Goal: Task Accomplishment & Management: Manage account settings

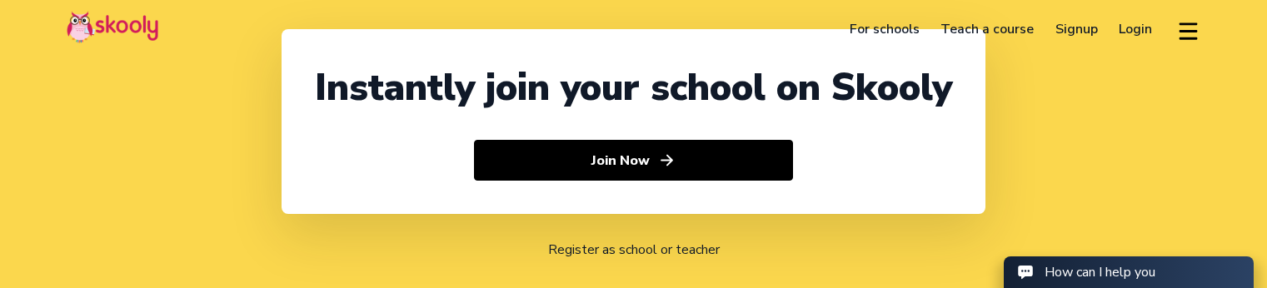
select select "91"
select select "[GEOGRAPHIC_DATA]"
select select "[GEOGRAPHIC_DATA]/[GEOGRAPHIC_DATA]"
click at [1129, 29] on link "Login" at bounding box center [1136, 29] width 55 height 27
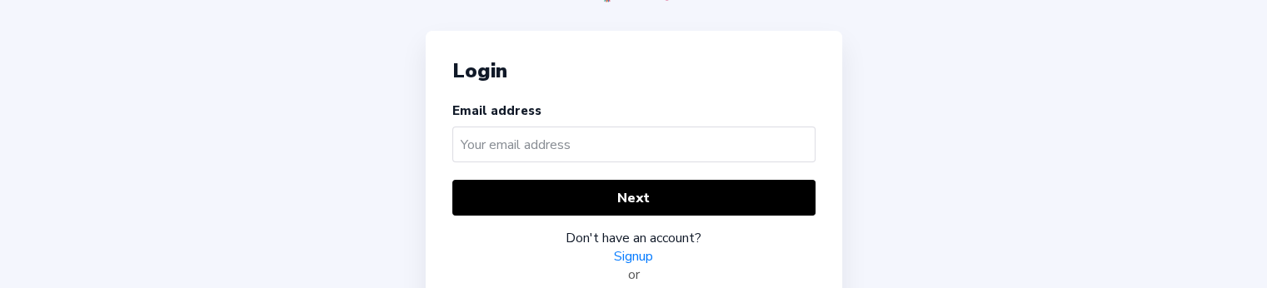
click at [677, 130] on input "text" at bounding box center [633, 145] width 363 height 36
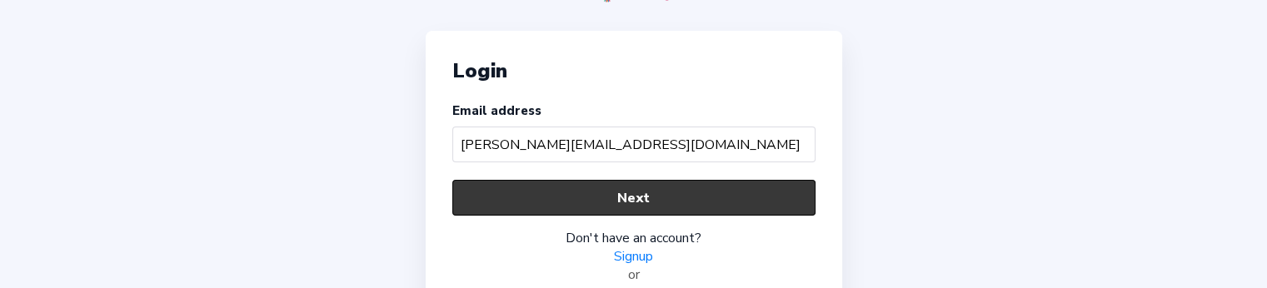
type input "alvaro@mailinator.com"
click at [653, 194] on button "Next" at bounding box center [633, 198] width 363 height 36
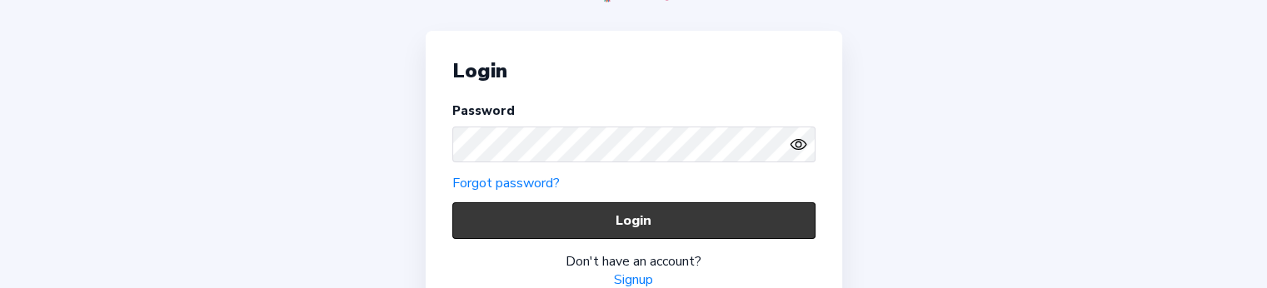
click at [579, 227] on button "Login" at bounding box center [633, 220] width 363 height 36
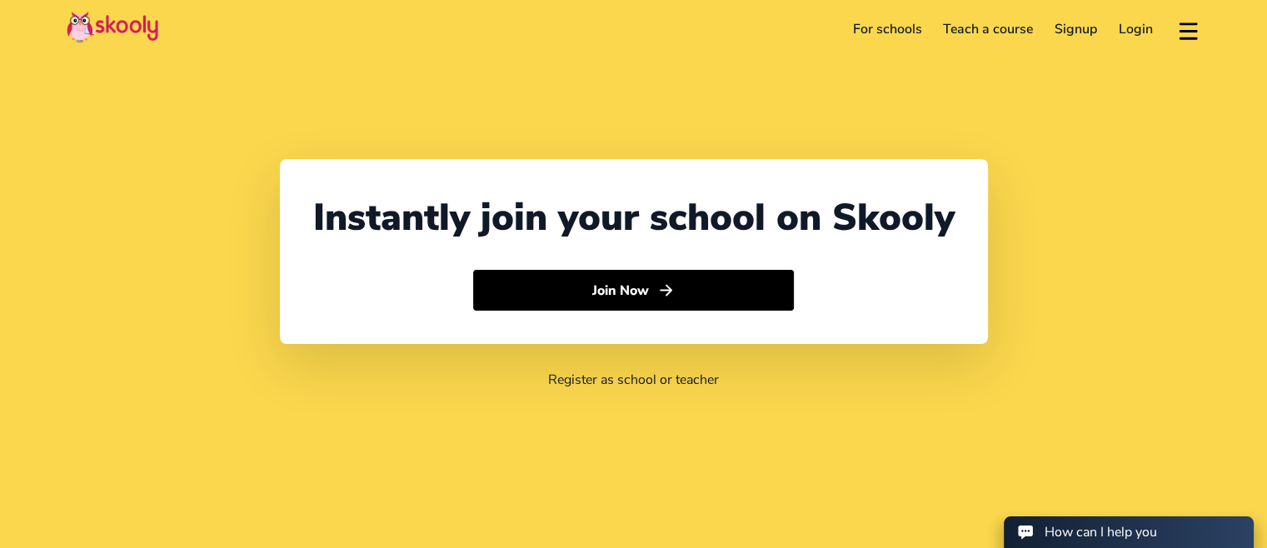
select select "91"
select select "[GEOGRAPHIC_DATA]"
select select "[GEOGRAPHIC_DATA]/[GEOGRAPHIC_DATA]"
